Goal: Task Accomplishment & Management: Complete application form

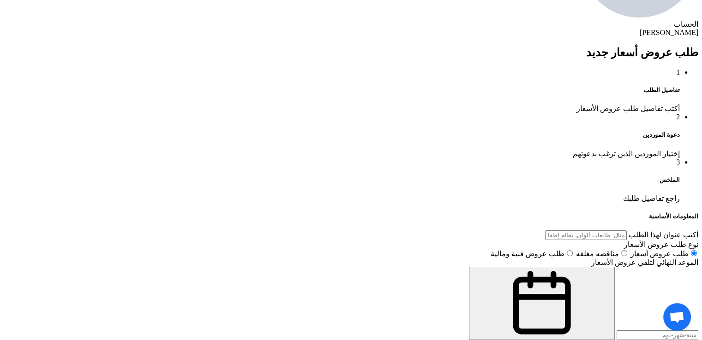
scroll to position [600, 0]
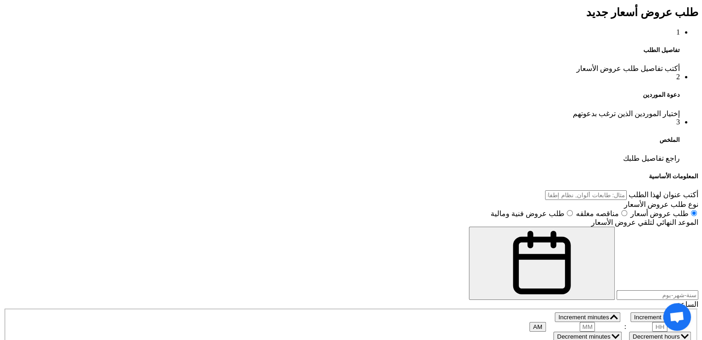
paste div
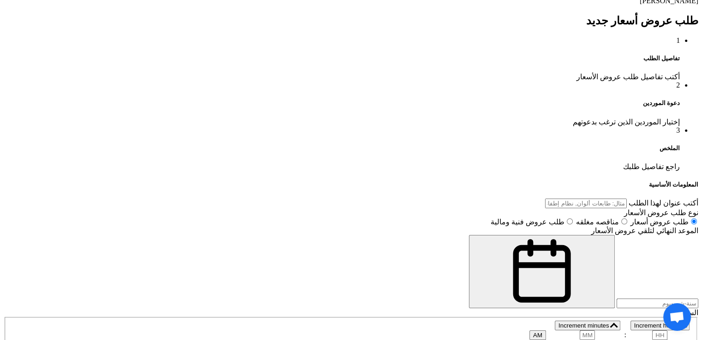
type input "1"
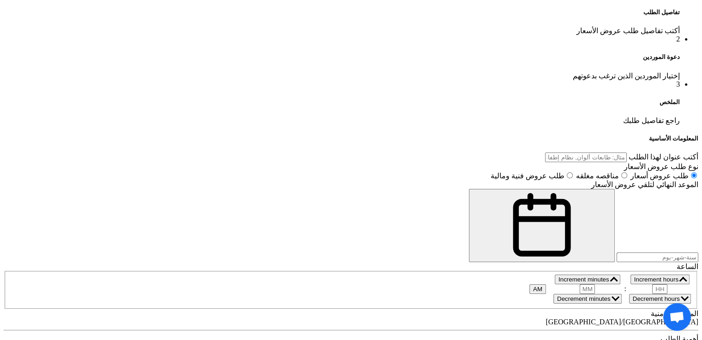
scroll to position [0, 0]
type input "e"
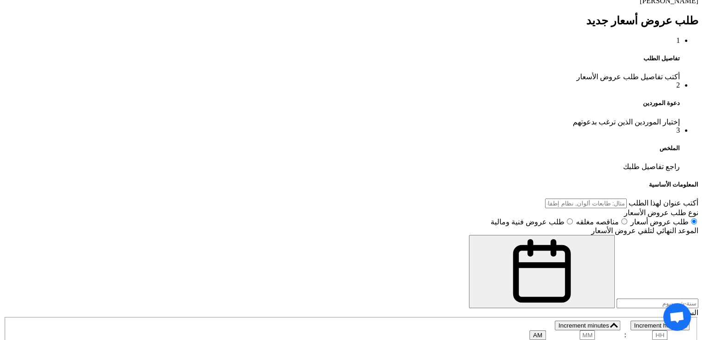
scroll to position [365, 0]
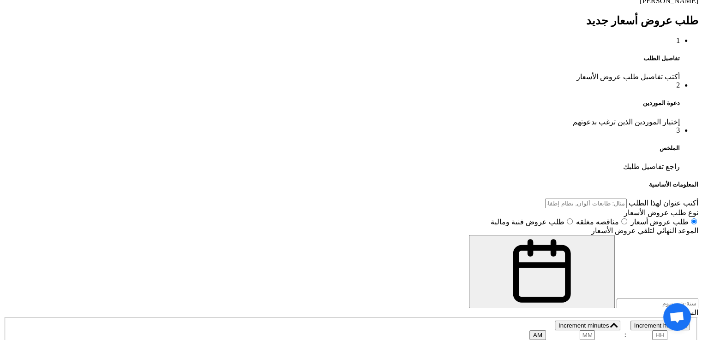
type input "each"
paste input "لوحة كهرباء و كنترول كاملة لوحدة تبريد 20 حصان بالمشتملات"
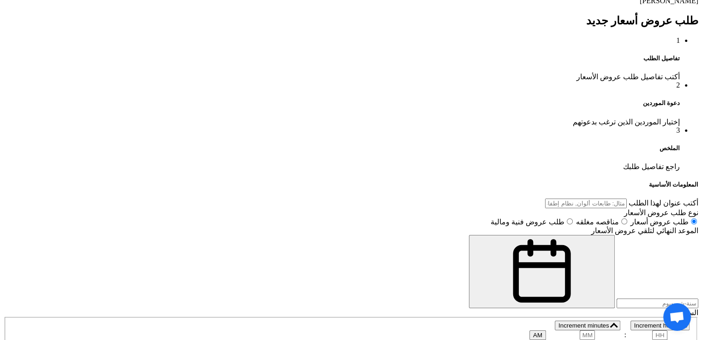
type input "لوحة كهرباء و كنترول كاملة لوحدة تبريد 20 حصان بالمشتملات"
paste div
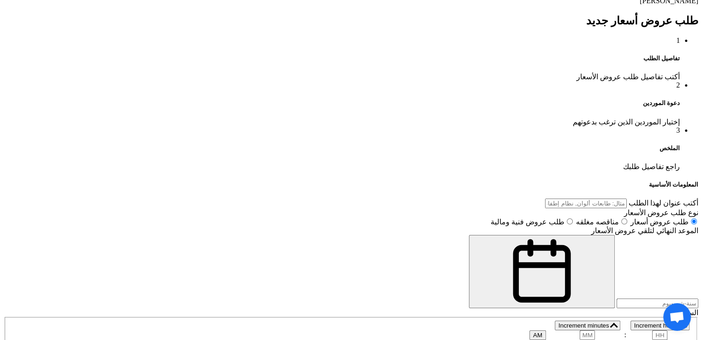
scroll to position [587, 0]
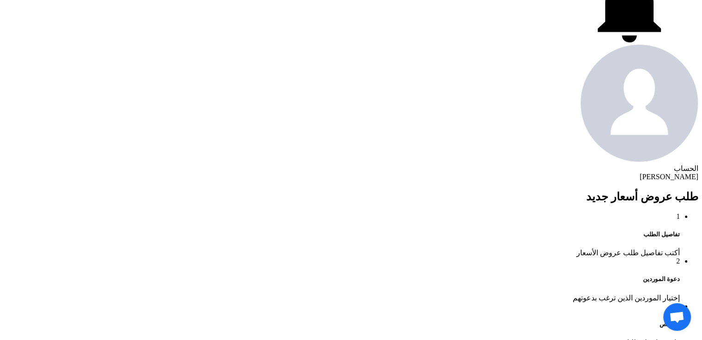
scroll to position [448, 0]
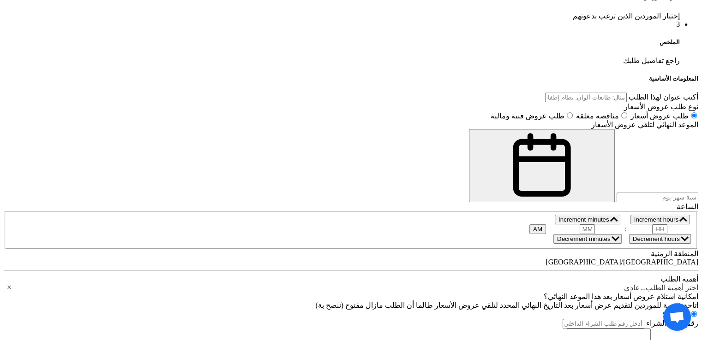
scroll to position [679, 0]
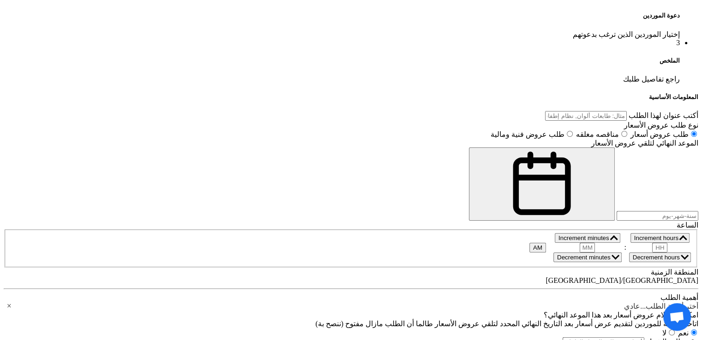
paste input "5061801185"
type input "5061801185"
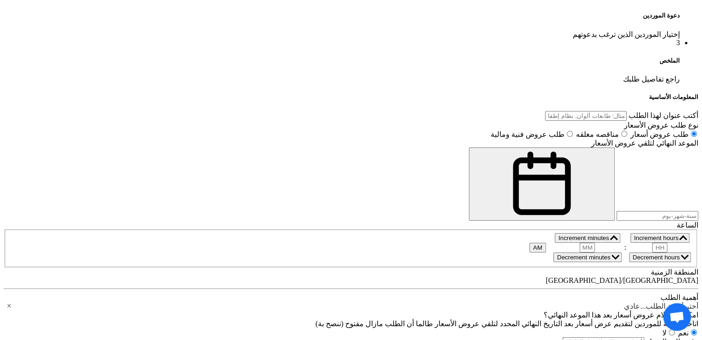
paste input "5200801128"
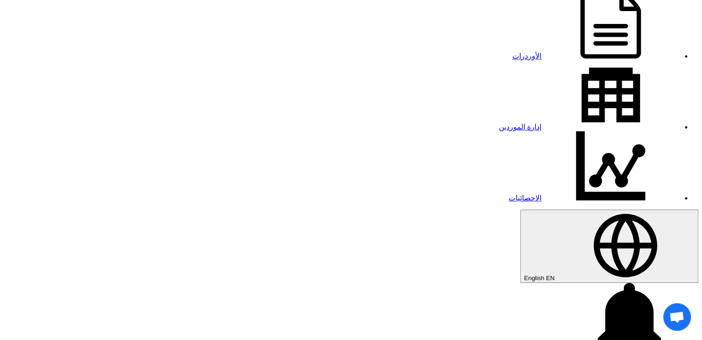
scroll to position [79, 0]
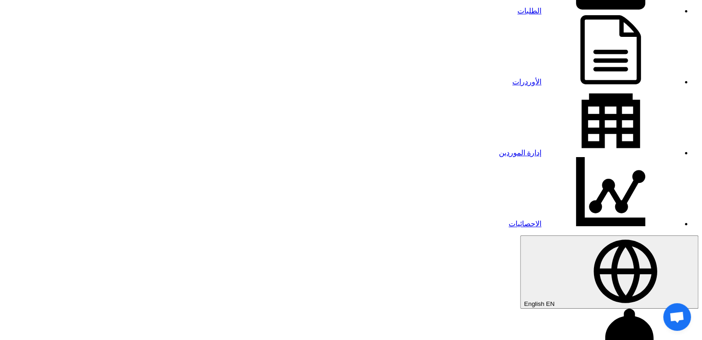
type input "5200801128"
type input ","
type input "وحده تبريد"
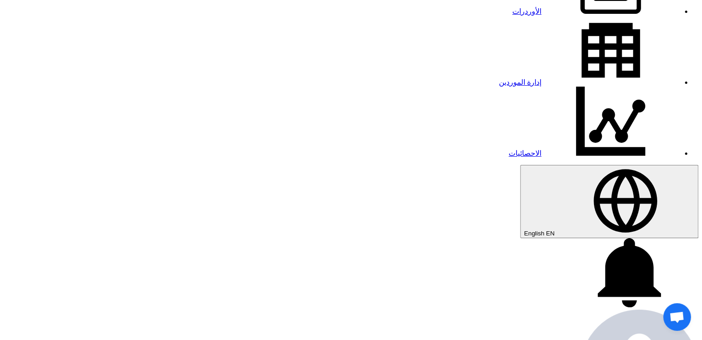
scroll to position [172, 0]
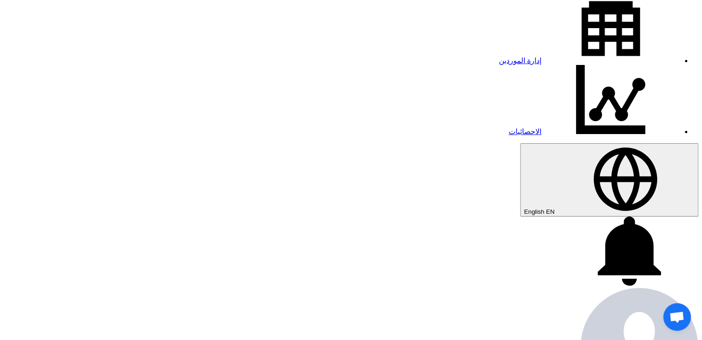
type input "[DATE]"
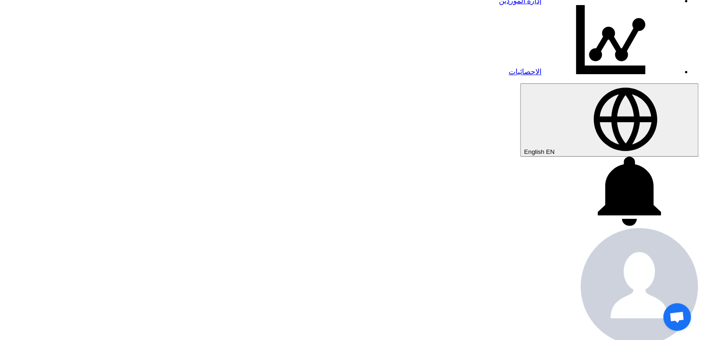
scroll to position [277, 0]
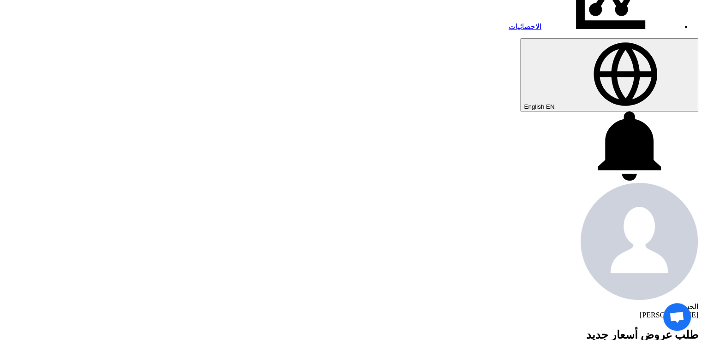
paste input "162477"
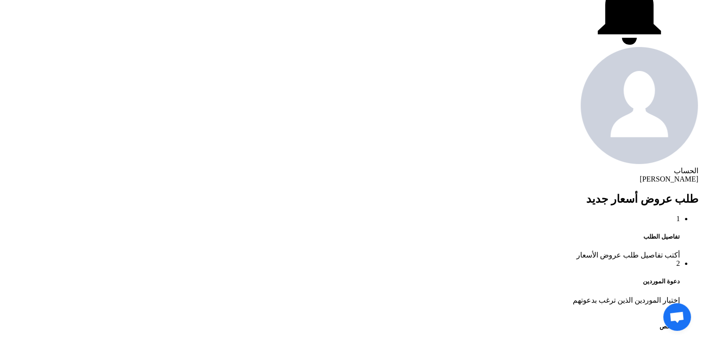
scroll to position [415, 0]
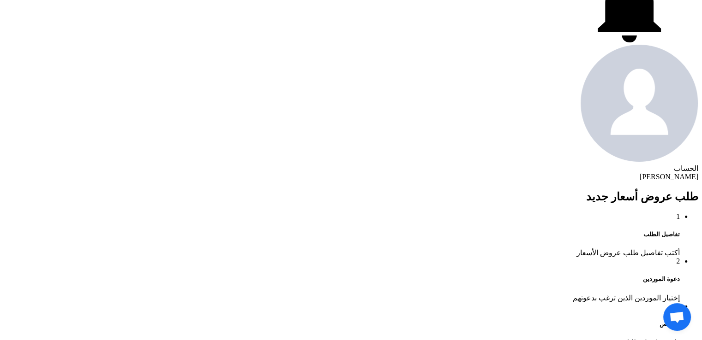
type input "162477"
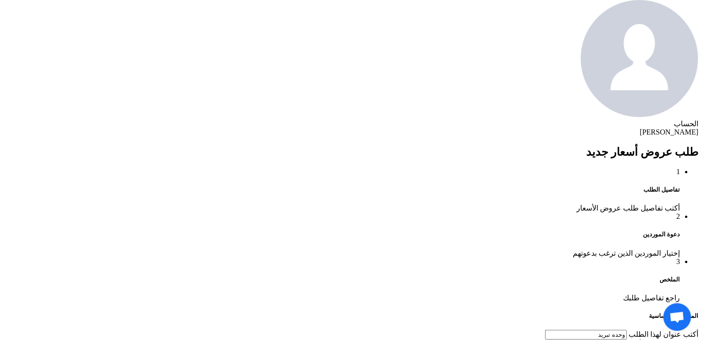
scroll to position [461, 0]
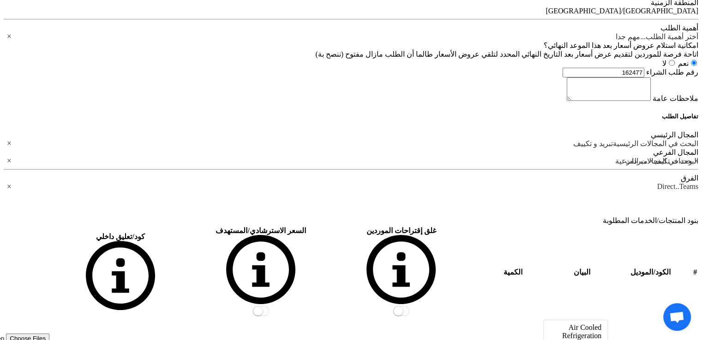
scroll to position [969, 0]
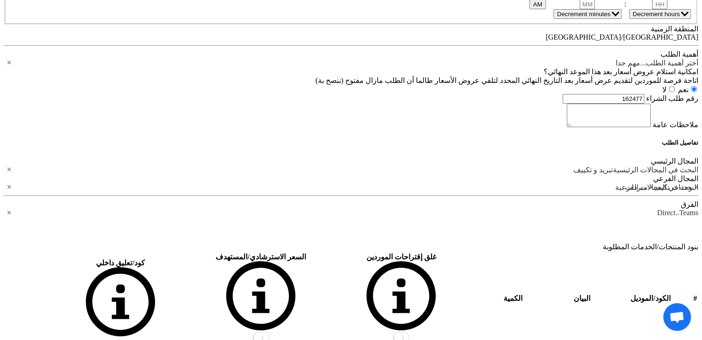
scroll to position [108, 0]
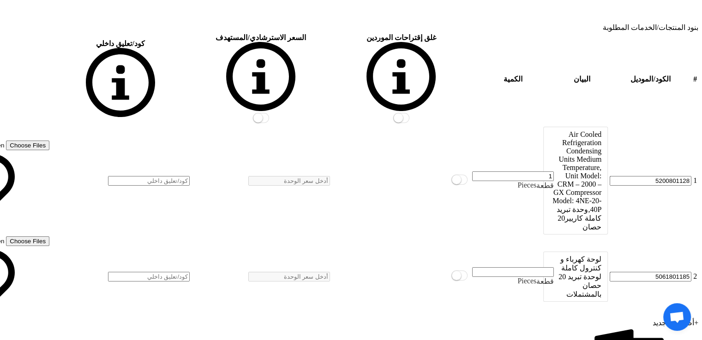
scroll to position [1153, 0]
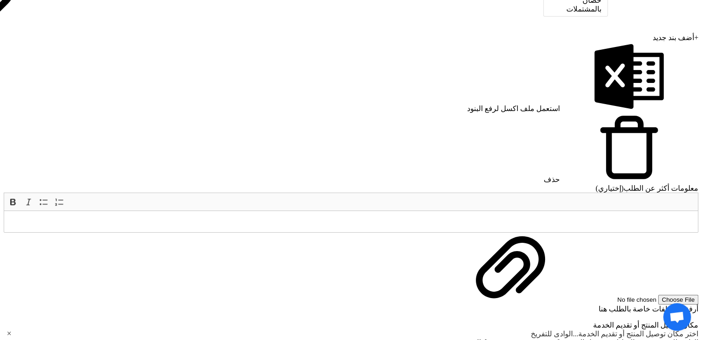
scroll to position [1430, 0]
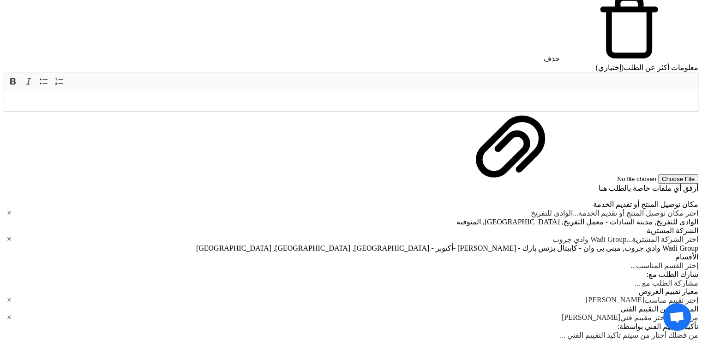
scroll to position [138, 0]
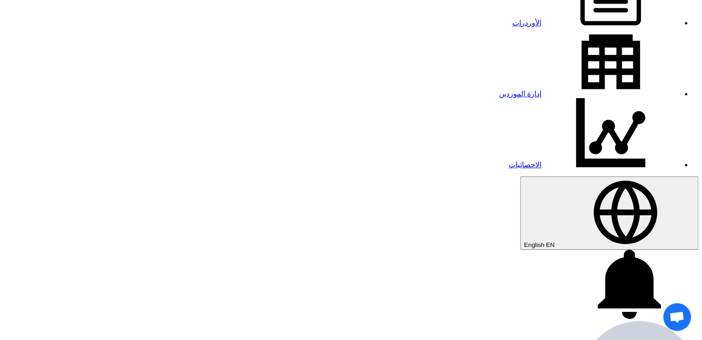
type input "10"
type input "59"
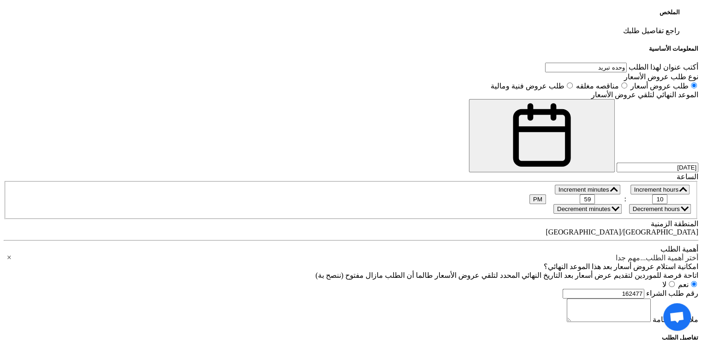
scroll to position [738, 0]
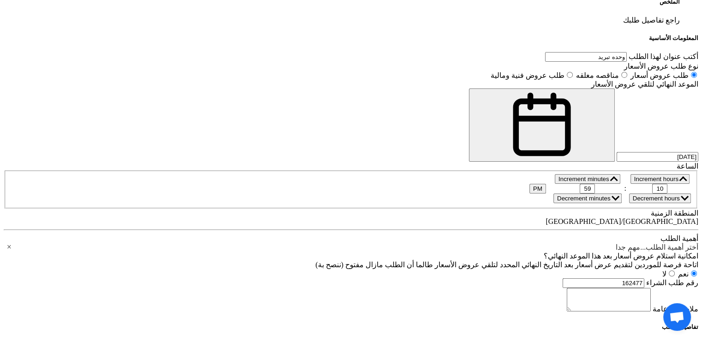
type input "1"
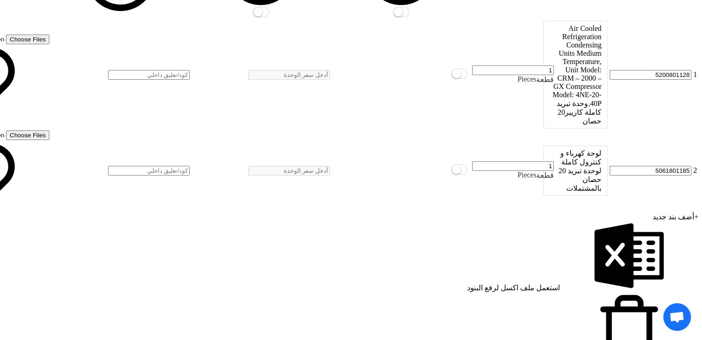
scroll to position [1476, 0]
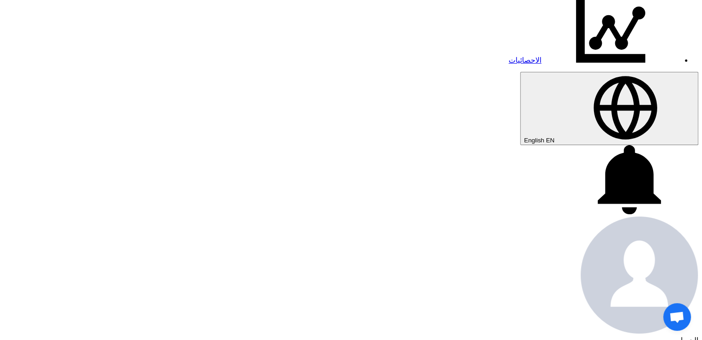
scroll to position [277, 0]
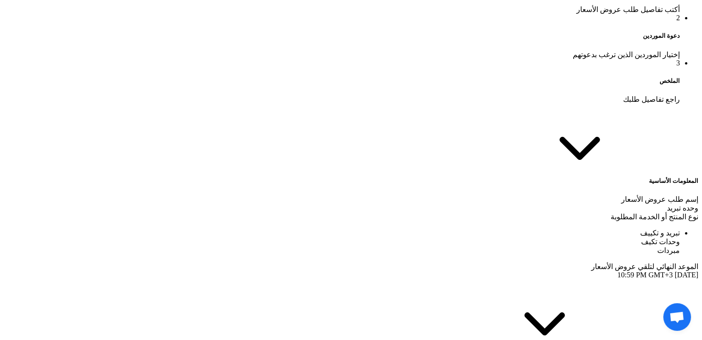
scroll to position [667, 0]
